Goal: Task Accomplishment & Management: Manage account settings

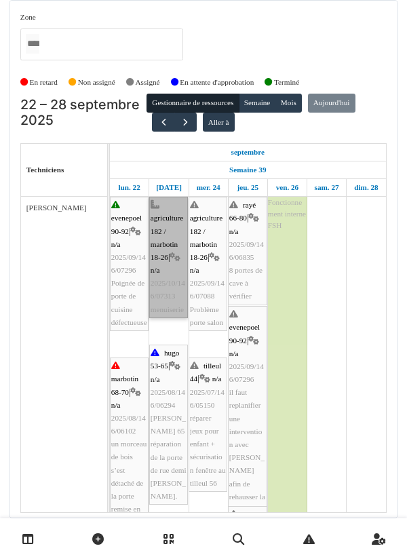
click at [165, 256] on link "agriculture 182 / marbotin 18-26 | n/a 2025/10/146/07313 menuiserie" at bounding box center [168, 257] width 39 height 121
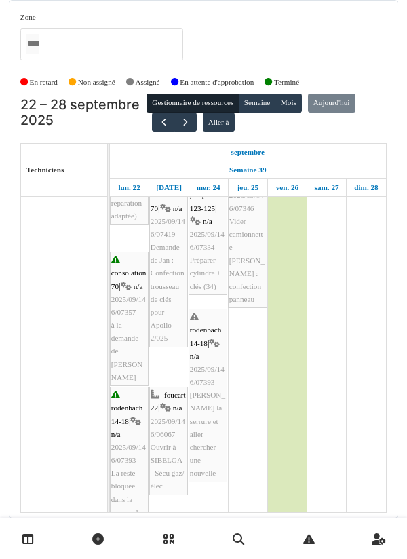
scroll to position [358, 0]
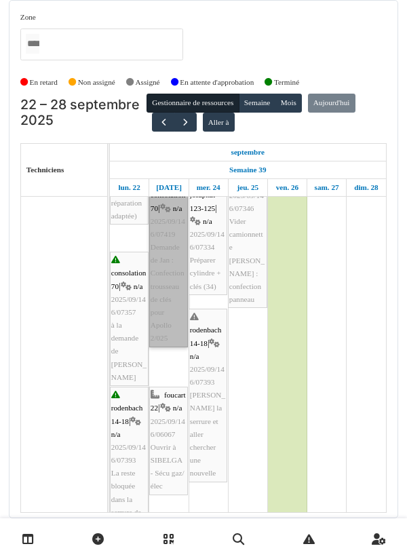
click at [165, 330] on link "consolation 70 | n/a 2025/09/146/07419 Demande de Jan : Confection trousseau de…" at bounding box center [168, 260] width 39 height 173
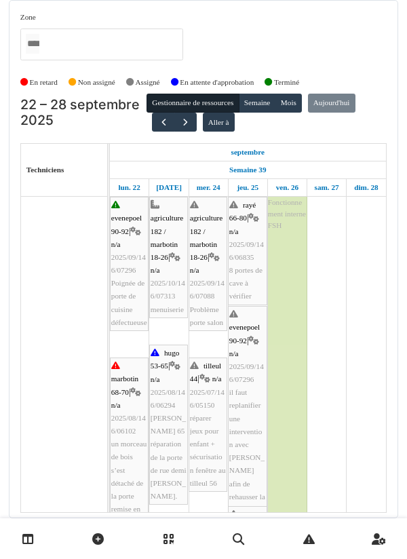
scroll to position [0, 0]
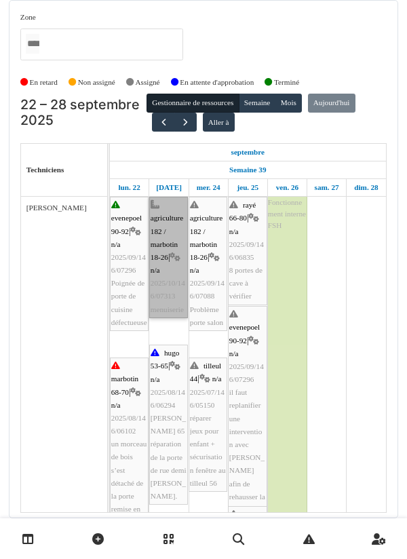
click at [166, 257] on link "agriculture 182 / marbotin 18-26 | n/a 2025/10/146/07313 menuiserie" at bounding box center [168, 257] width 39 height 121
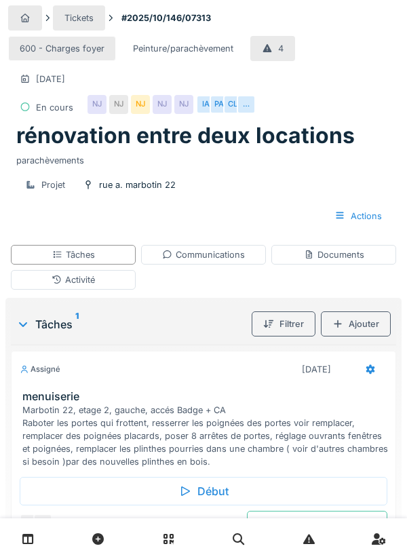
click at [98, 260] on div "Tâches" at bounding box center [73, 255] width 125 height 20
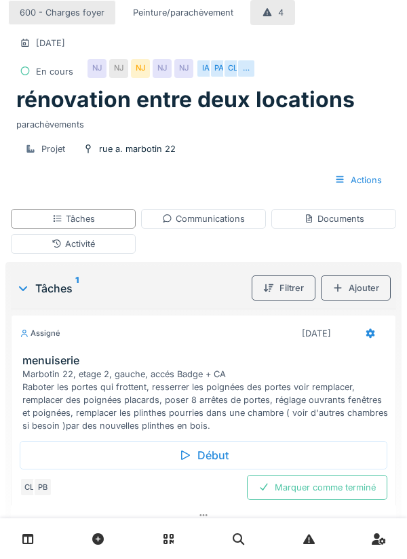
click at [218, 455] on div "Début" at bounding box center [204, 455] width 368 height 28
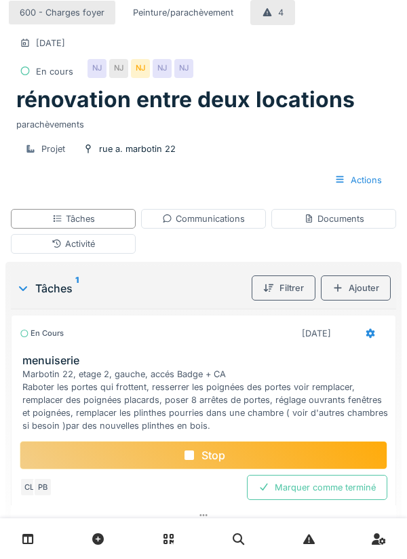
scroll to position [0, 0]
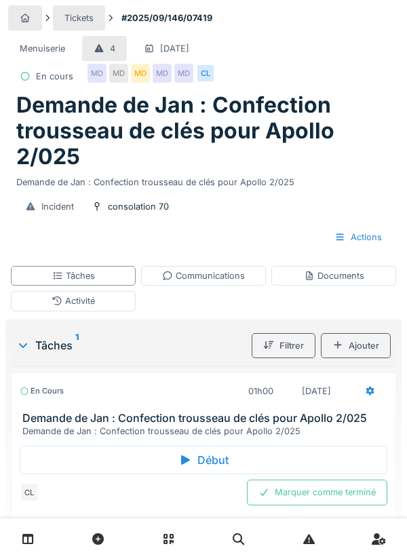
click at [199, 279] on div "Communications" at bounding box center [203, 275] width 83 height 13
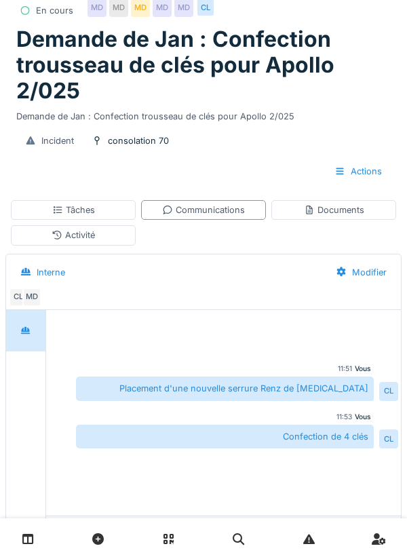
scroll to position [66, 0]
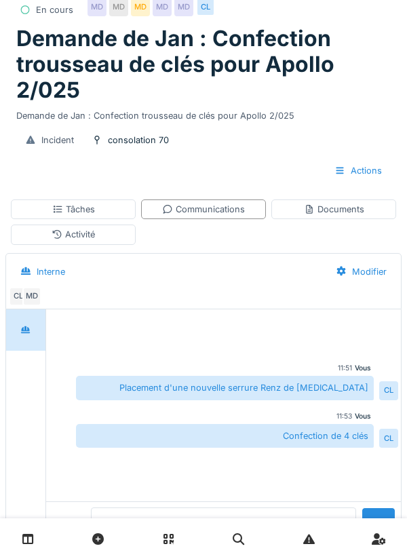
click at [158, 551] on textarea at bounding box center [223, 529] width 265 height 43
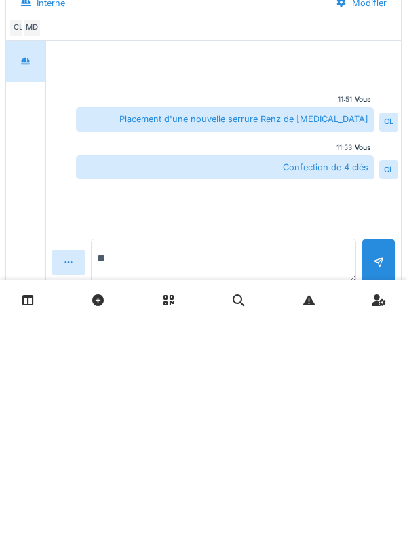
scroll to position [136, 0]
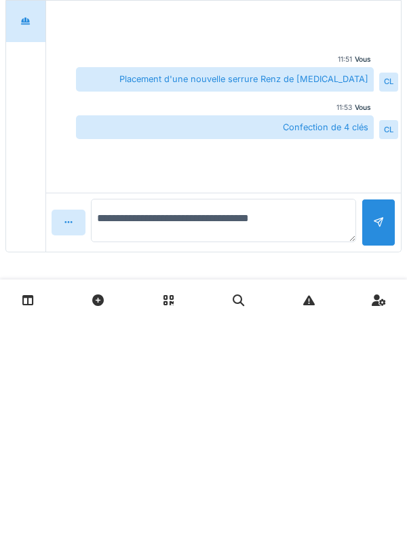
type textarea "**********"
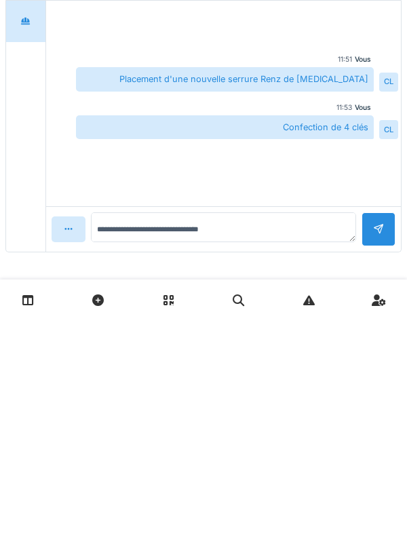
click at [377, 464] on div at bounding box center [378, 467] width 11 height 13
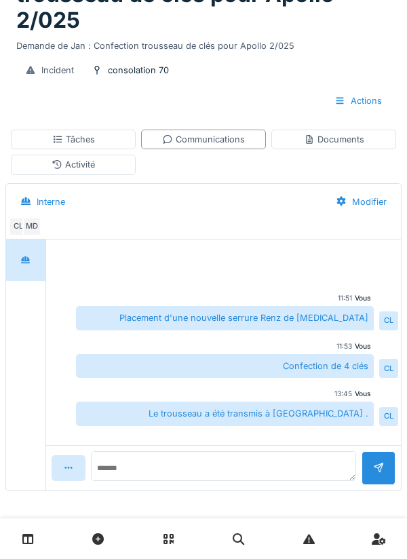
click at [92, 140] on div "Tâches" at bounding box center [73, 139] width 43 height 13
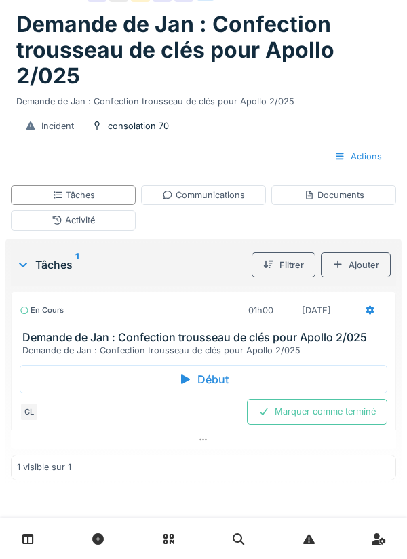
scroll to position [81, 0]
click at [323, 410] on div "Marquer comme terminé" at bounding box center [317, 411] width 140 height 25
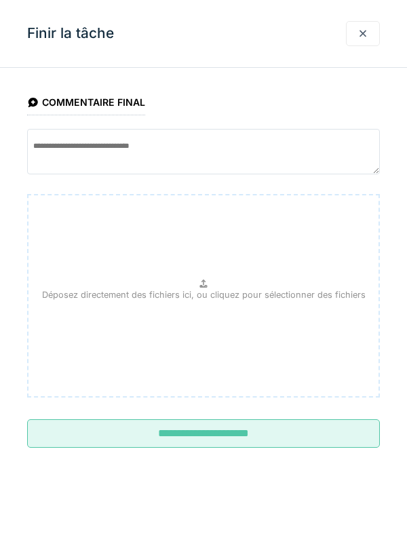
click at [248, 442] on input "**********" at bounding box center [203, 433] width 353 height 28
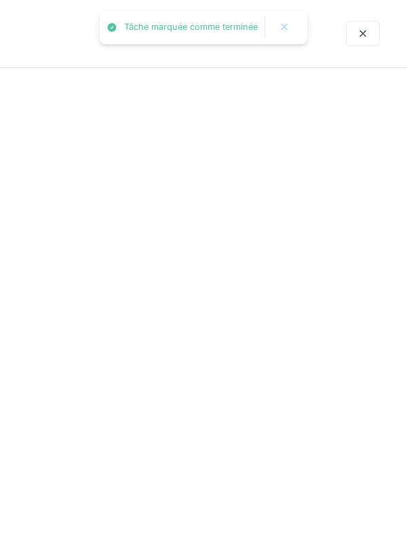
scroll to position [38, 0]
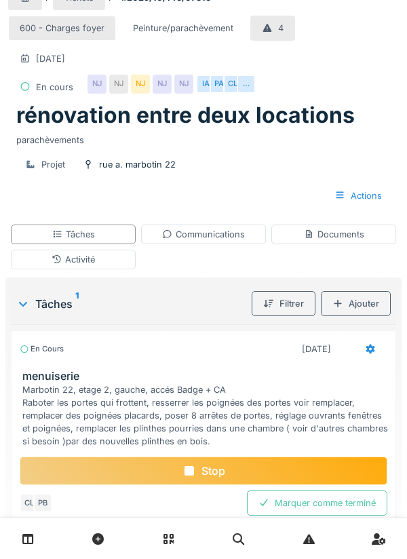
scroll to position [36, 0]
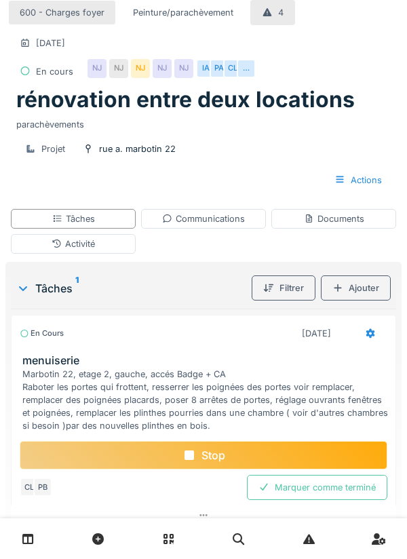
click at [337, 217] on div "Documents" at bounding box center [334, 218] width 60 height 13
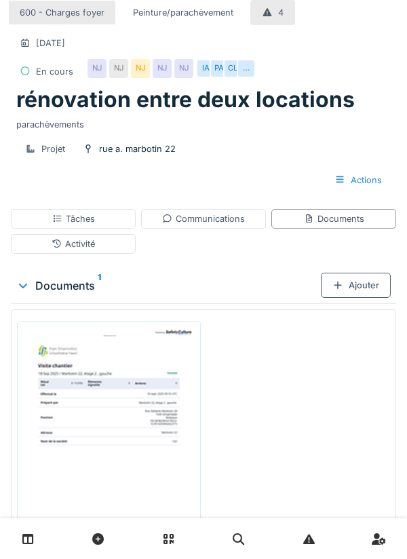
scroll to position [0, 0]
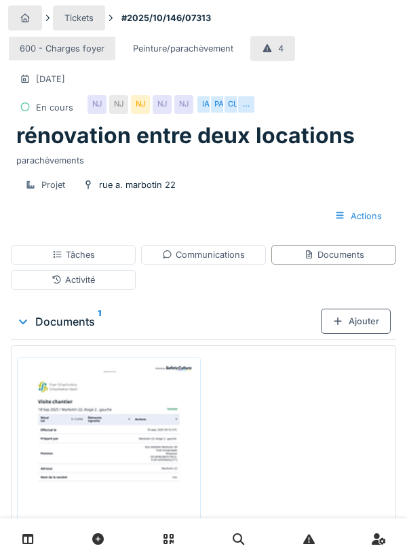
click at [110, 422] on img at bounding box center [108, 485] width 177 height 250
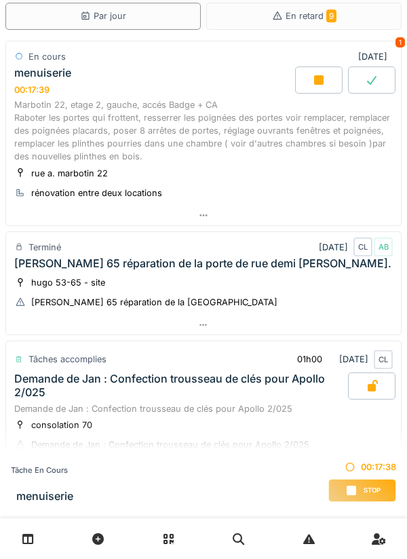
scroll to position [134, 0]
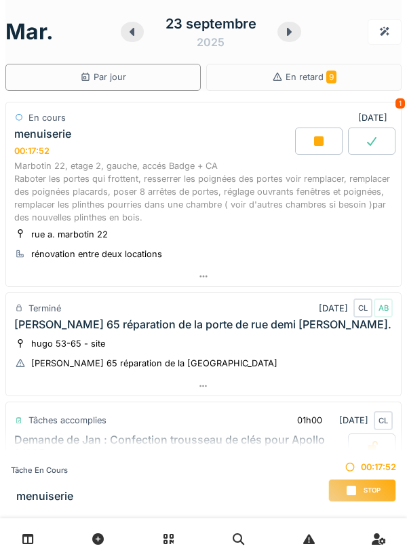
click at [204, 276] on icon at bounding box center [202, 276] width 7 height 2
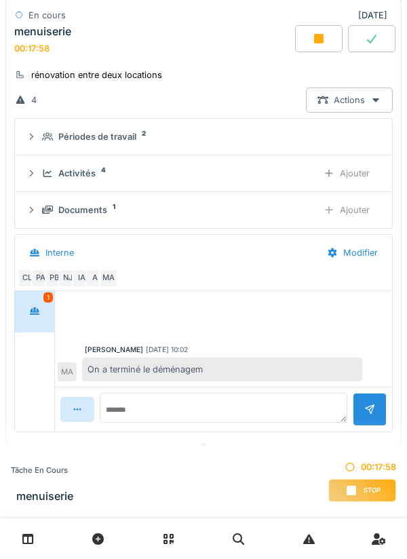
scroll to position [188, 0]
click at [107, 279] on div "MA" at bounding box center [108, 277] width 19 height 19
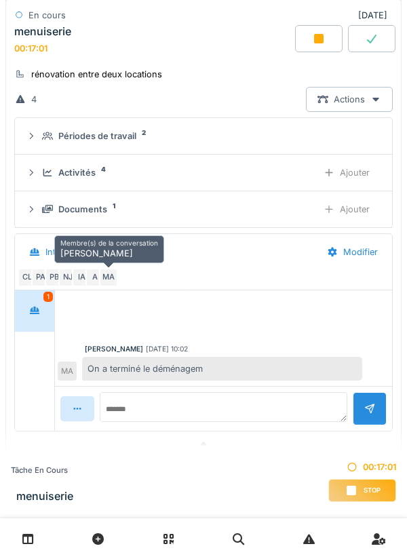
click at [234, 218] on div "Documents 1 Ajouter" at bounding box center [204, 209] width 356 height 25
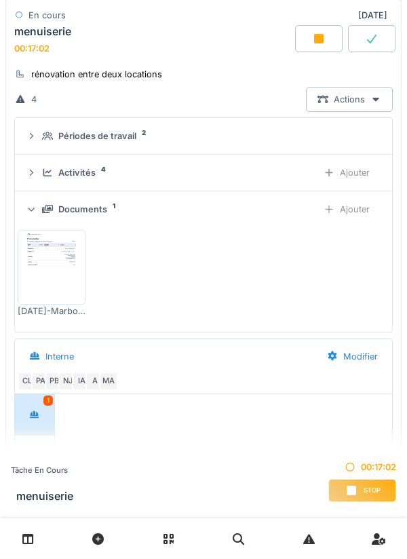
click at [94, 386] on div "A" at bounding box center [94, 381] width 19 height 19
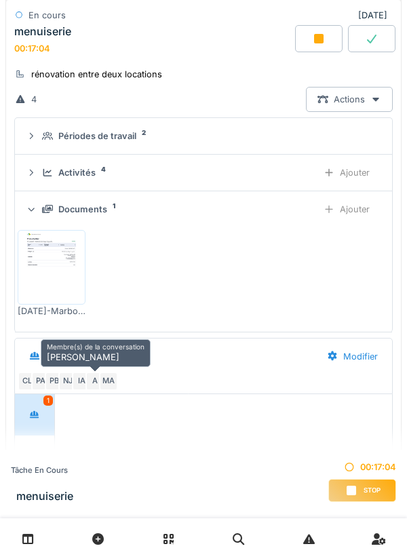
click at [170, 280] on div "[DATE]-Marbotin-22-étage-2-gauche.pdf" at bounding box center [204, 274] width 372 height 98
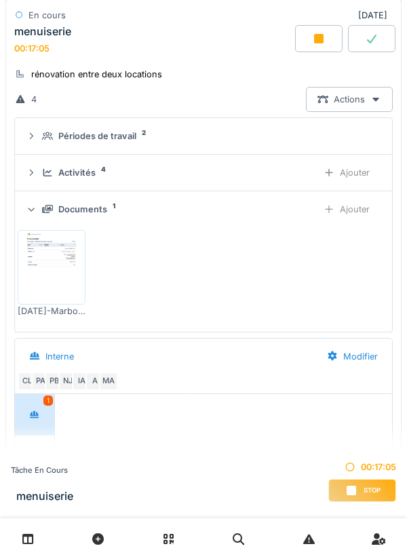
click at [69, 381] on div "NJ" at bounding box center [67, 381] width 19 height 19
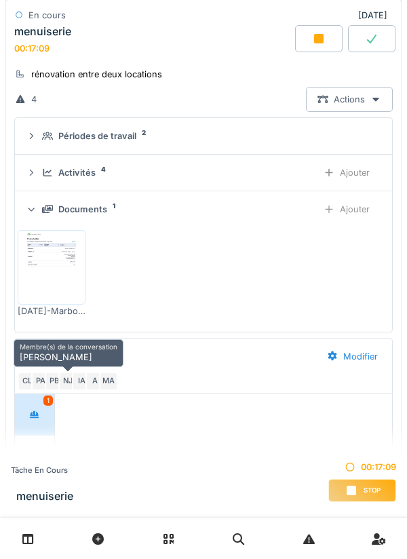
click at [165, 280] on div "[DATE]-Marbotin-22-étage-2-gauche.pdf" at bounding box center [204, 274] width 372 height 98
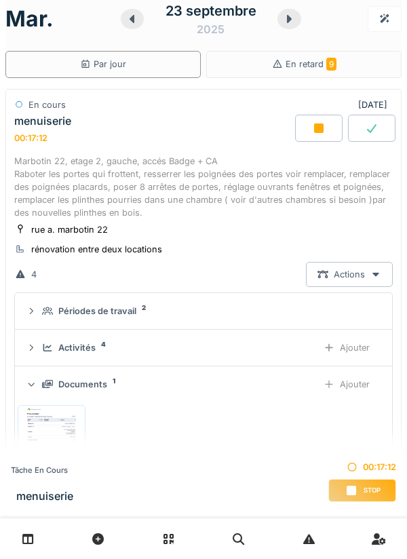
scroll to position [0, 0]
